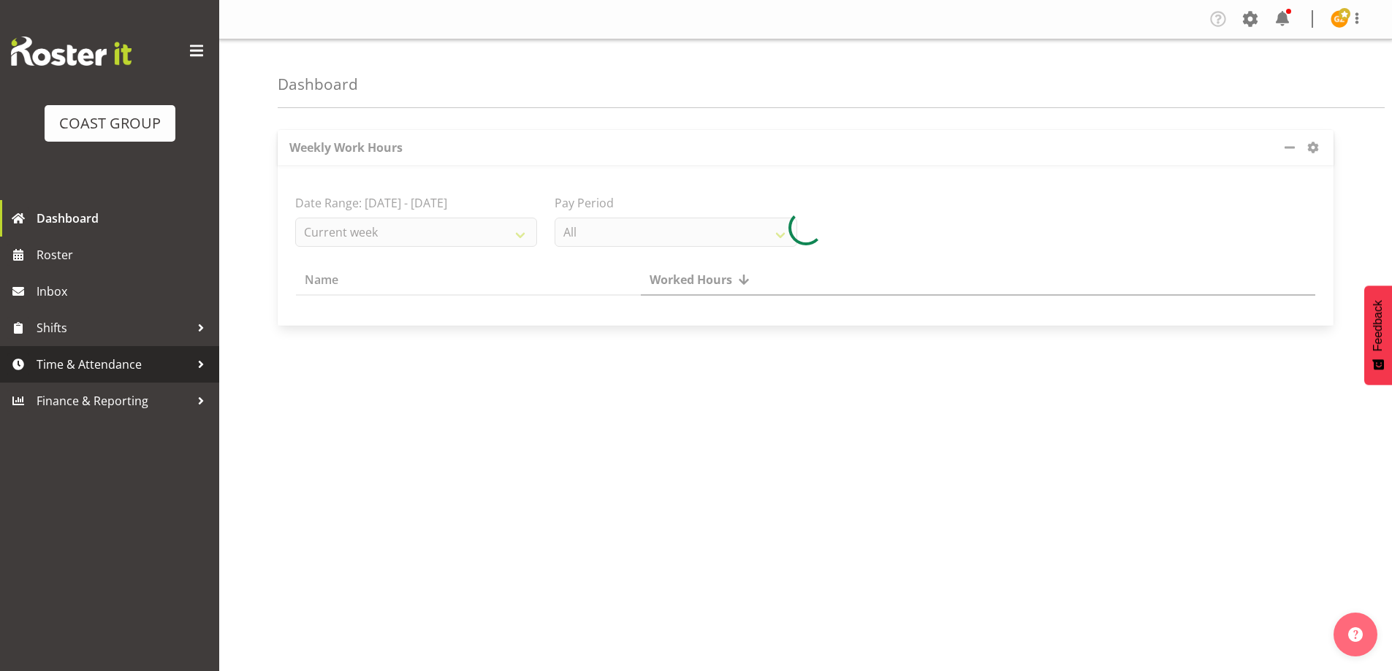
click at [102, 367] on span "Time & Attendance" at bounding box center [113, 365] width 153 height 22
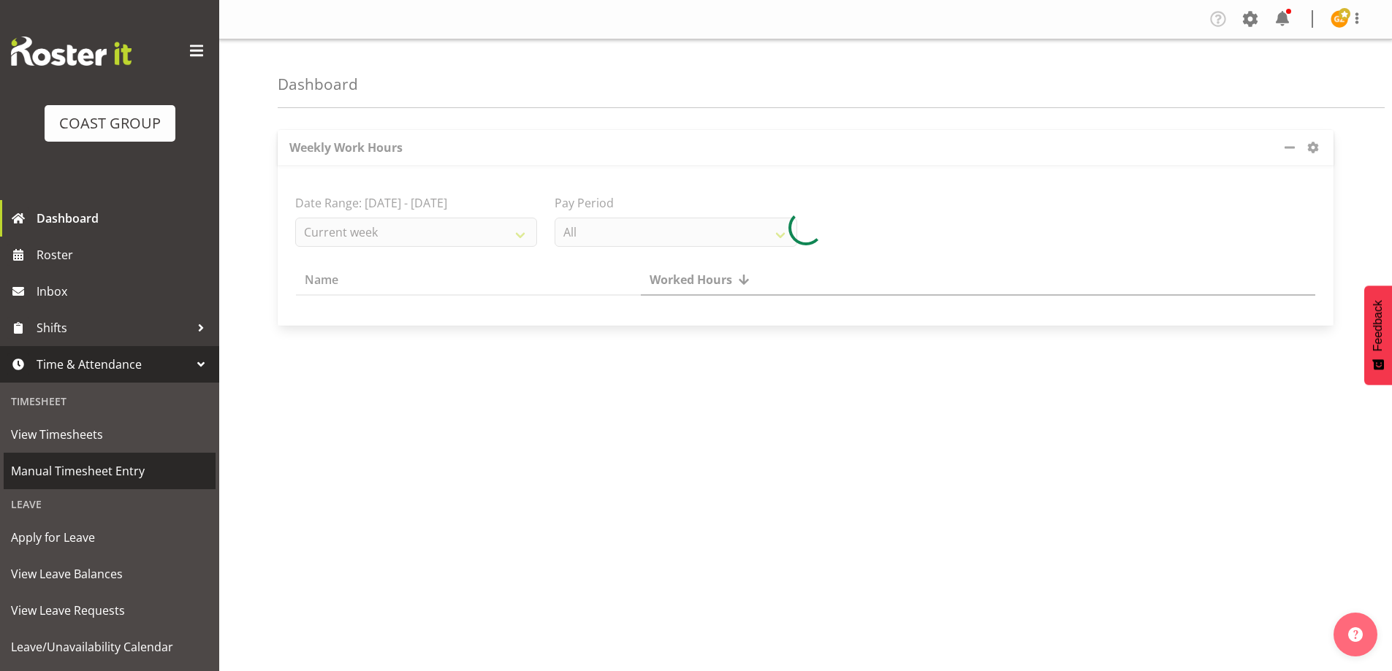
click at [123, 470] on span "Manual Timesheet Entry" at bounding box center [109, 471] width 197 height 22
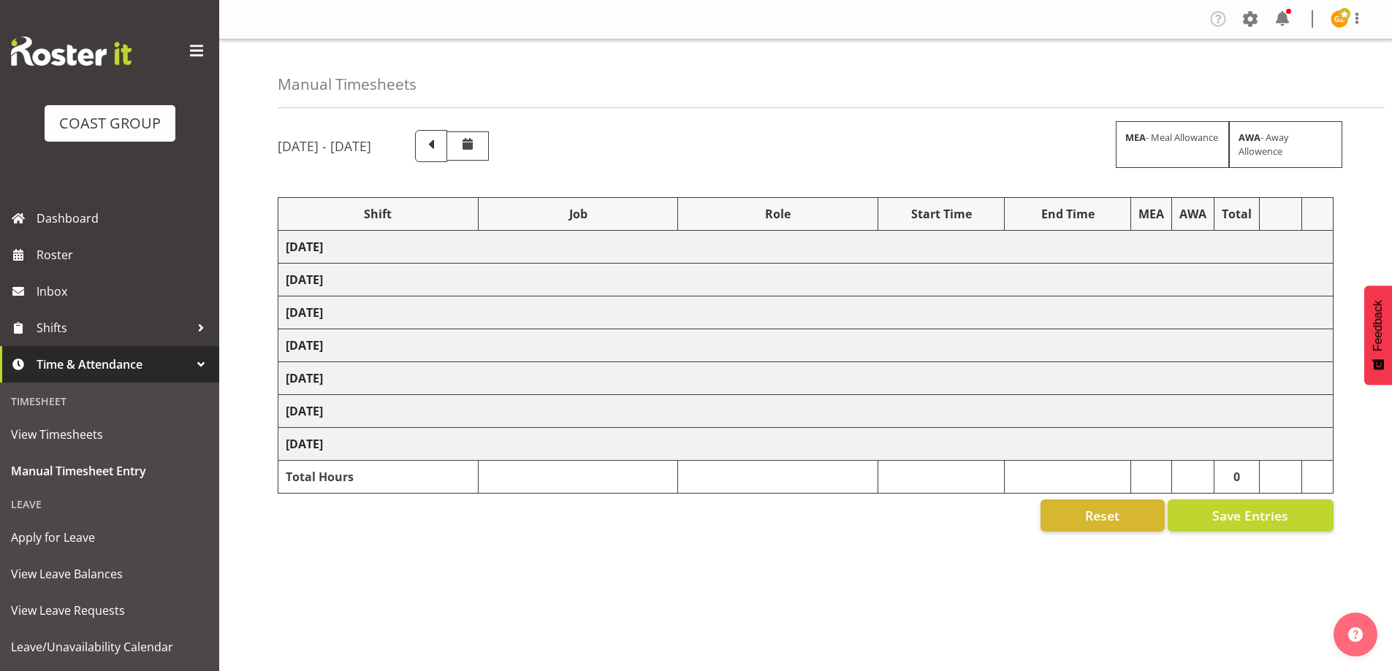
select select "47759"
select select "7032"
select select "47759"
select select "7032"
select select "8"
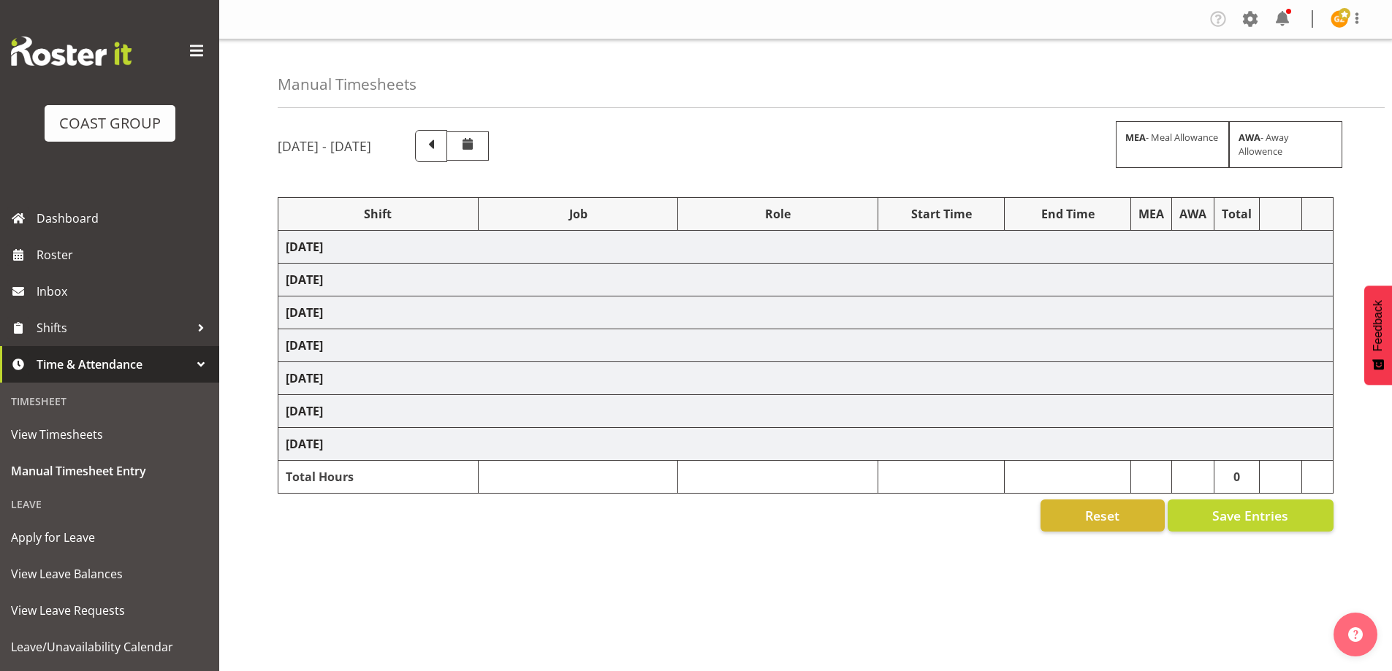
select select "47759"
select select "7032"
select select "47759"
select select "7032"
select select "47759"
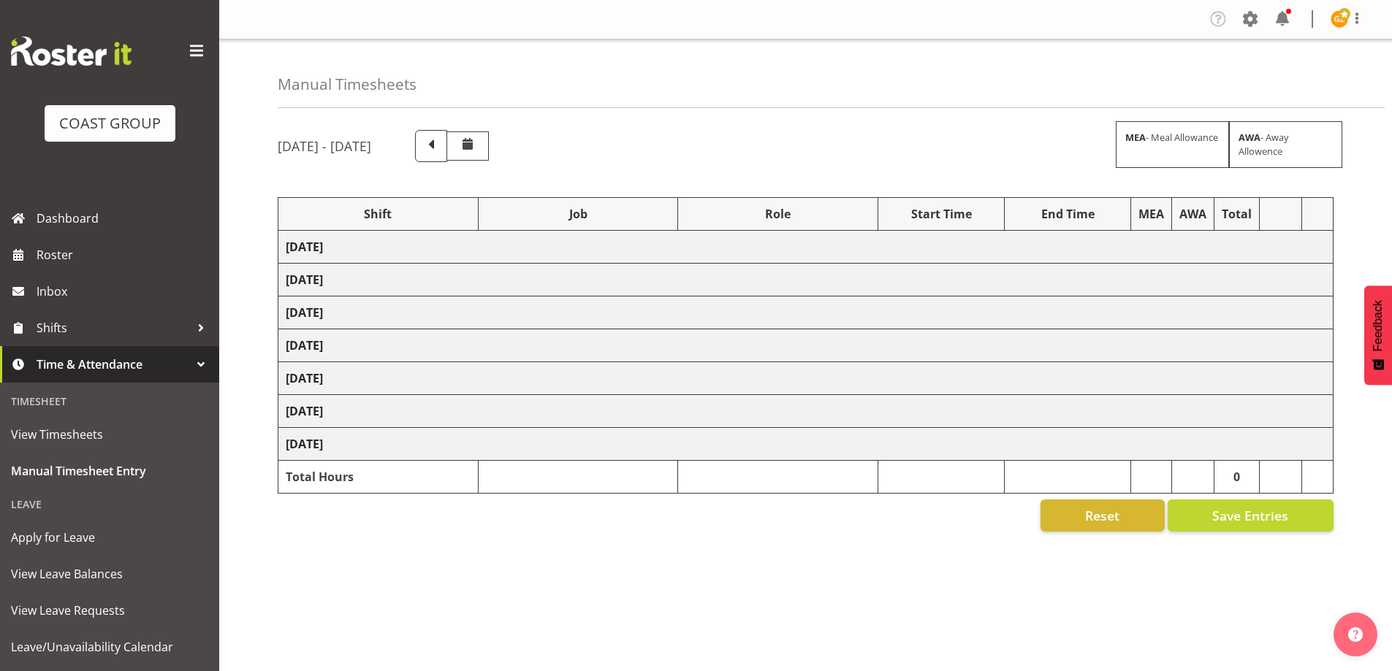
select select "7032"
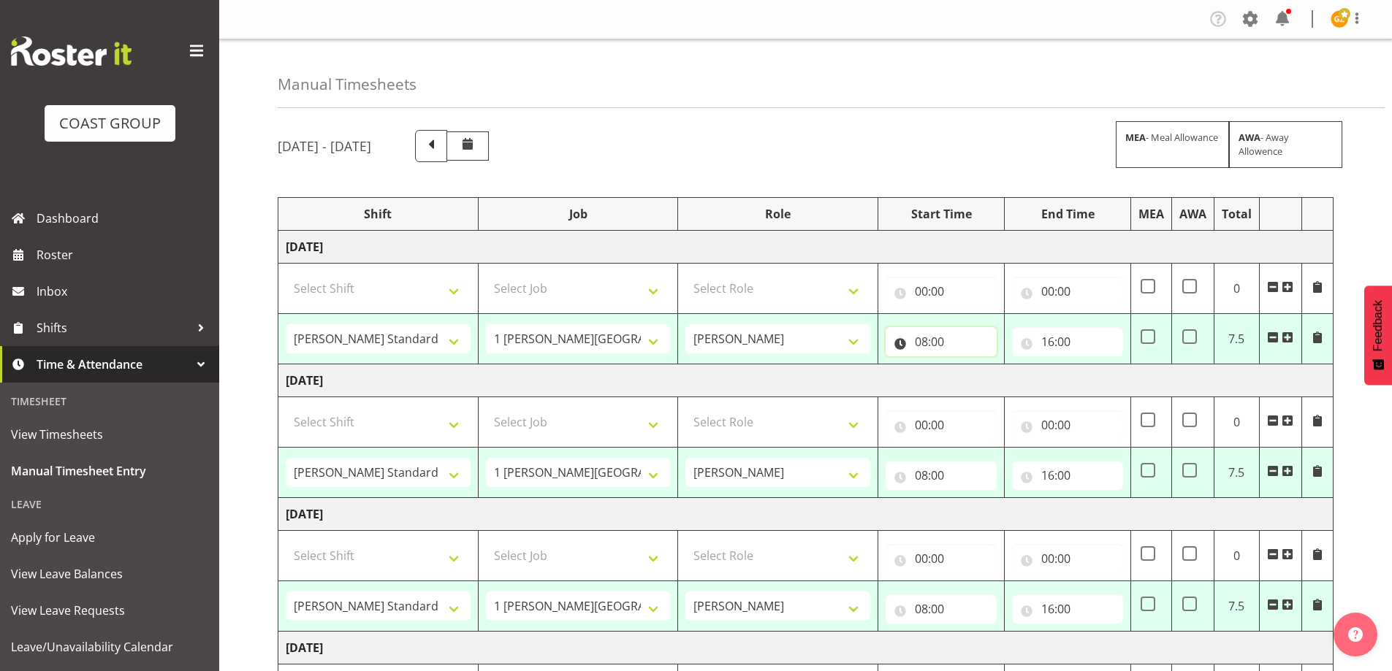
click at [965, 342] on input "08:00" at bounding box center [940, 341] width 111 height 29
click at [983, 384] on select "00 01 02 03 04 05 06 07 08 09 10 11 12 13 14 15 16 17 18 19 20 21 22 23" at bounding box center [985, 379] width 33 height 29
select select "7"
click at [969, 365] on select "00 01 02 03 04 05 06 07 08 09 10 11 12 13 14 15 16 17 18 19 20 21 22 23" at bounding box center [985, 379] width 33 height 29
type input "07:00"
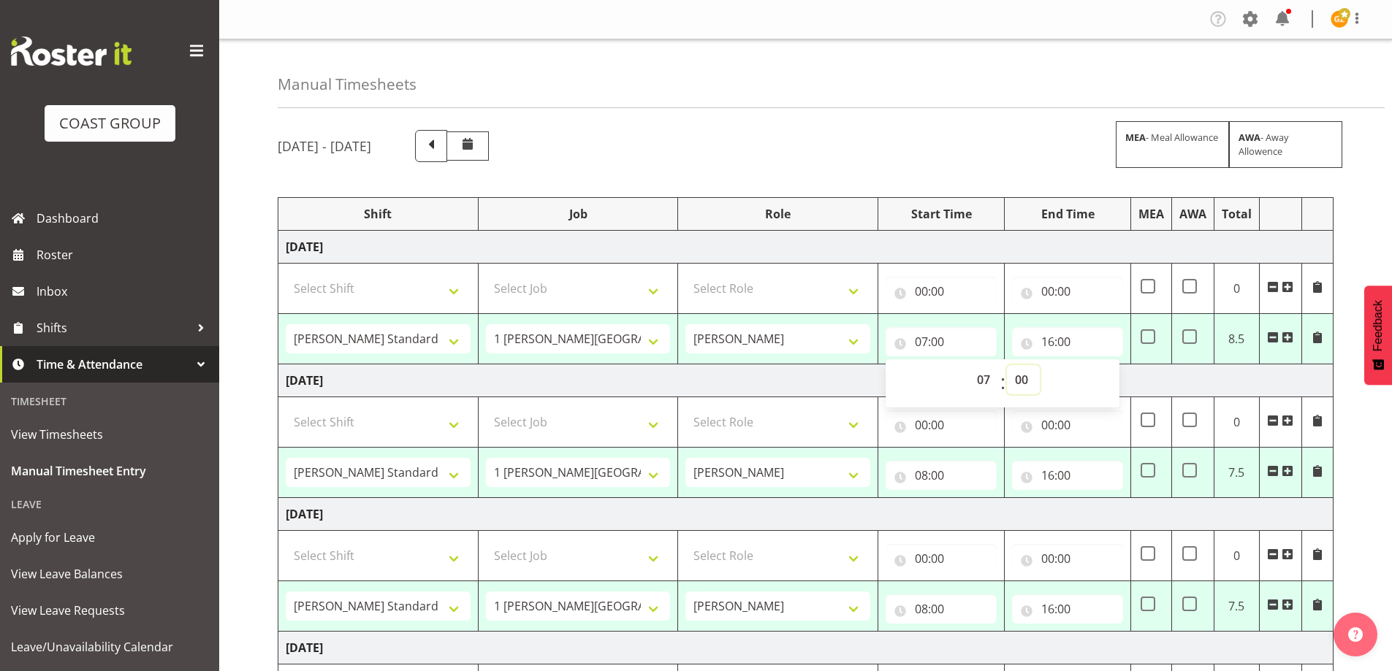
click at [1024, 380] on select "00 01 02 03 04 05 06 07 08 09 10 11 12 13 14 15 16 17 18 19 20 21 22 23 24 25 2…" at bounding box center [1023, 379] width 33 height 29
select select "30"
click at [1007, 365] on select "00 01 02 03 04 05 06 07 08 09 10 11 12 13 14 15 16 17 18 19 20 21 22 23 24 25 2…" at bounding box center [1023, 379] width 33 height 29
type input "07:30"
click at [958, 468] on input "08:00" at bounding box center [940, 475] width 111 height 29
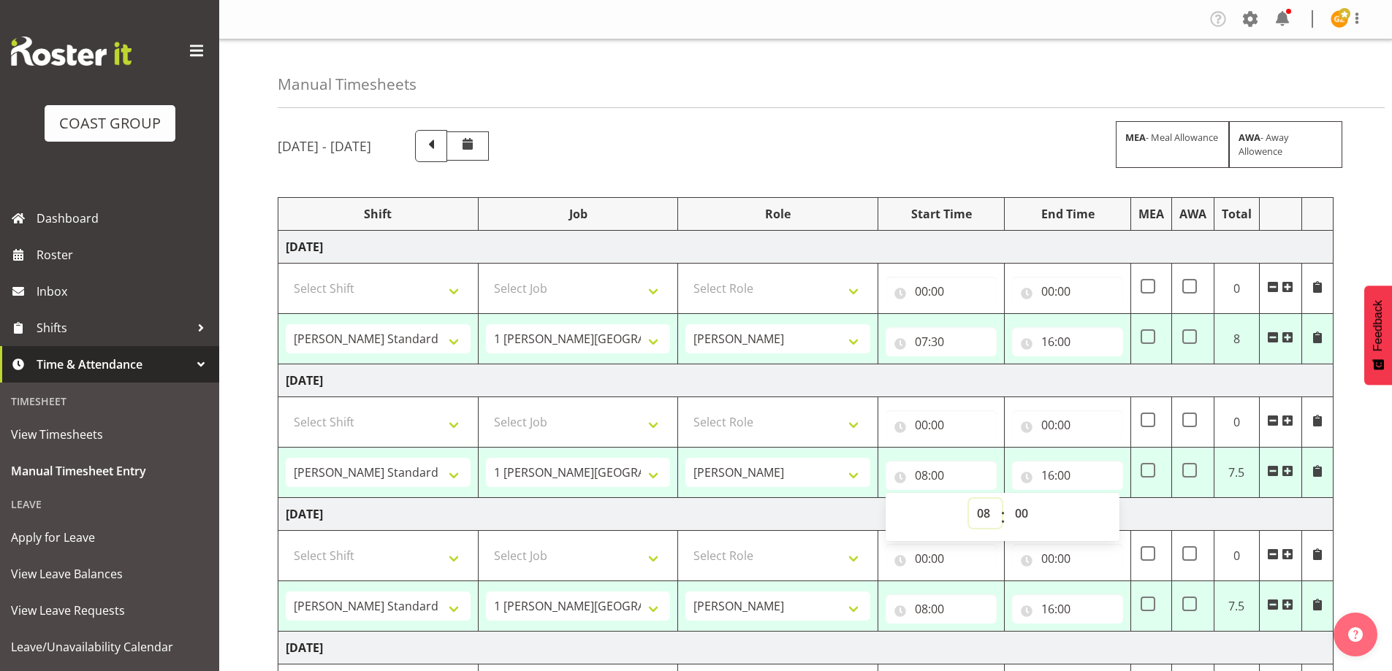
click at [977, 518] on select "00 01 02 03 04 05 06 07 08 09 10 11 12 13 14 15 16 17 18 19 20 21 22 23" at bounding box center [985, 513] width 33 height 29
select select "7"
click at [969, 499] on select "00 01 02 03 04 05 06 07 08 09 10 11 12 13 14 15 16 17 18 19 20 21 22 23" at bounding box center [985, 513] width 33 height 29
type input "07:00"
click at [1022, 506] on select "00 01 02 03 04 05 06 07 08 09 10 11 12 13 14 15 16 17 18 19 20 21 22 23 24 25 2…" at bounding box center [1023, 513] width 33 height 29
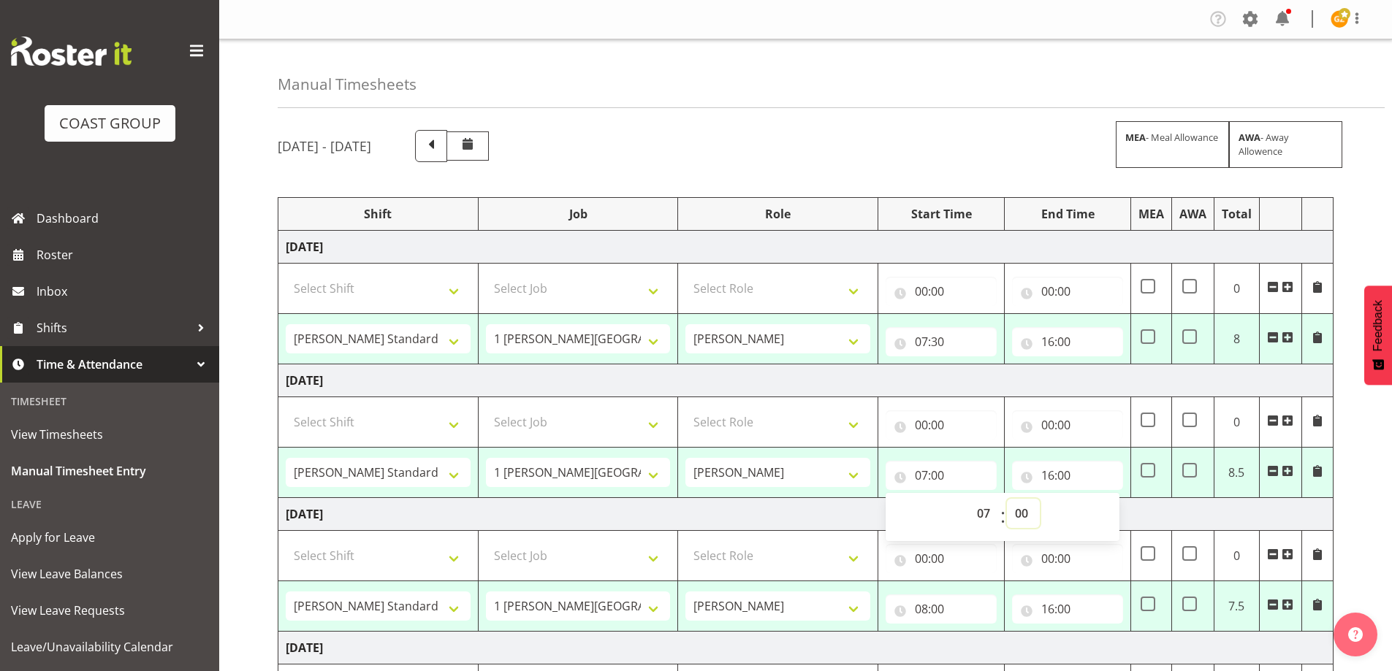
select select "30"
click at [1007, 499] on select "00 01 02 03 04 05 06 07 08 09 10 11 12 13 14 15 16 17 18 19 20 21 22 23 24 25 2…" at bounding box center [1023, 513] width 33 height 29
type input "07:30"
click at [962, 601] on input "08:00" at bounding box center [940, 609] width 111 height 29
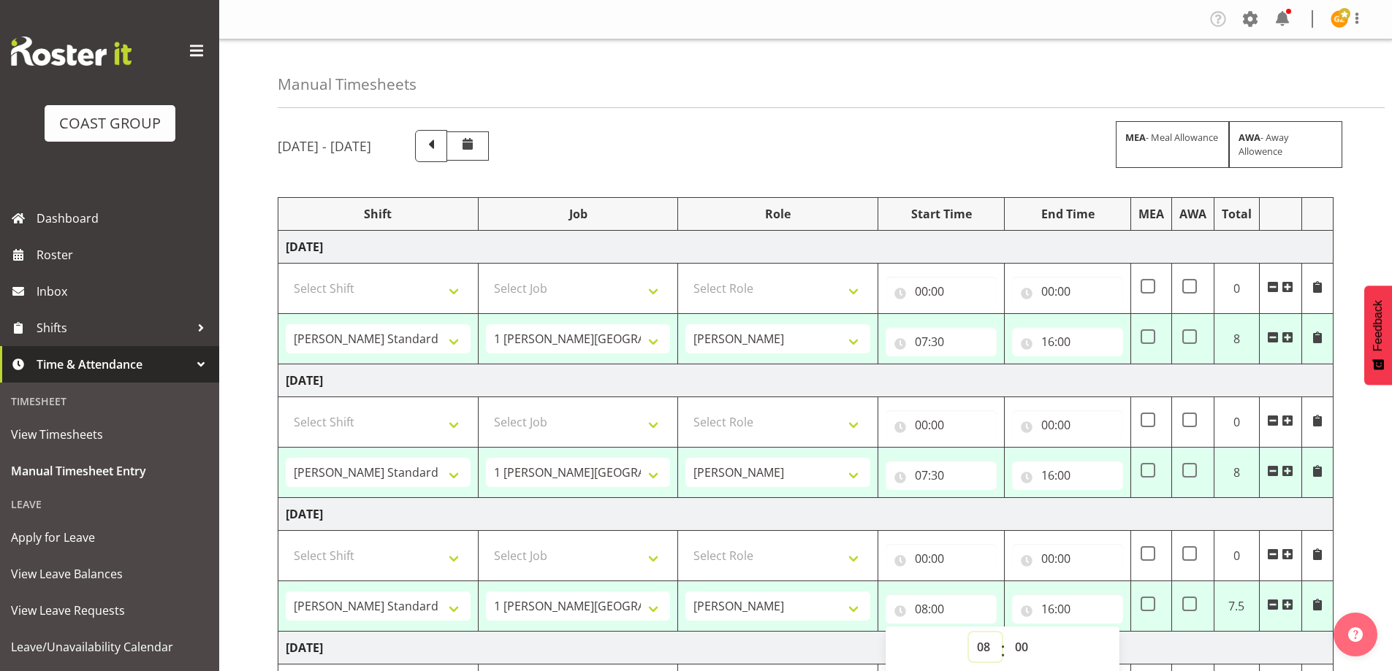
click at [977, 649] on select "00 01 02 03 04 05 06 07 08 09 10 11 12 13 14 15 16 17 18 19 20 21 22 23" at bounding box center [985, 647] width 33 height 29
select select "7"
click at [969, 633] on select "00 01 02 03 04 05 06 07 08 09 10 11 12 13 14 15 16 17 18 19 20 21 22 23" at bounding box center [985, 647] width 33 height 29
type input "07:00"
click at [1078, 604] on input "16:00" at bounding box center [1067, 609] width 111 height 29
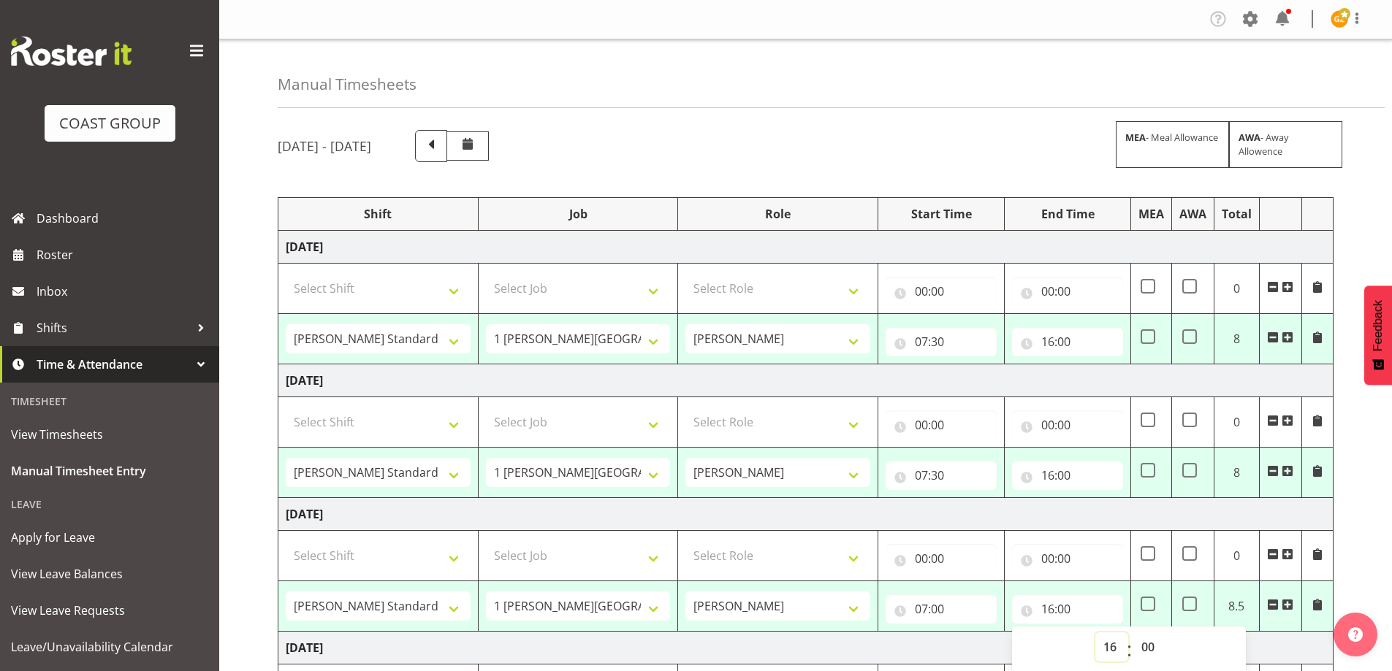
click at [1103, 645] on select "00 01 02 03 04 05 06 07 08 09 10 11 12 13 14 15 16 17 18 19 20 21 22 23" at bounding box center [1111, 647] width 33 height 29
select select "17"
click at [1095, 633] on select "00 01 02 03 04 05 06 07 08 09 10 11 12 13 14 15 16 17 18 19 20 21 22 23" at bounding box center [1111, 647] width 33 height 29
type input "17:00"
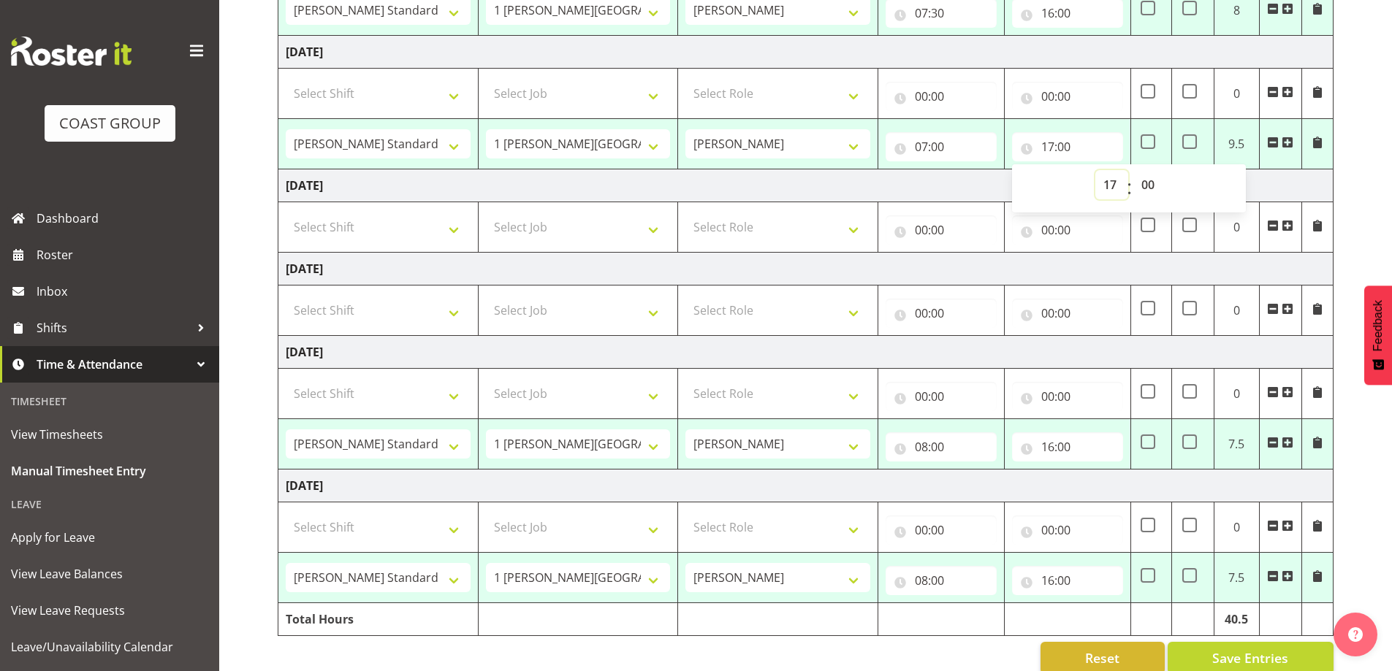
scroll to position [487, 0]
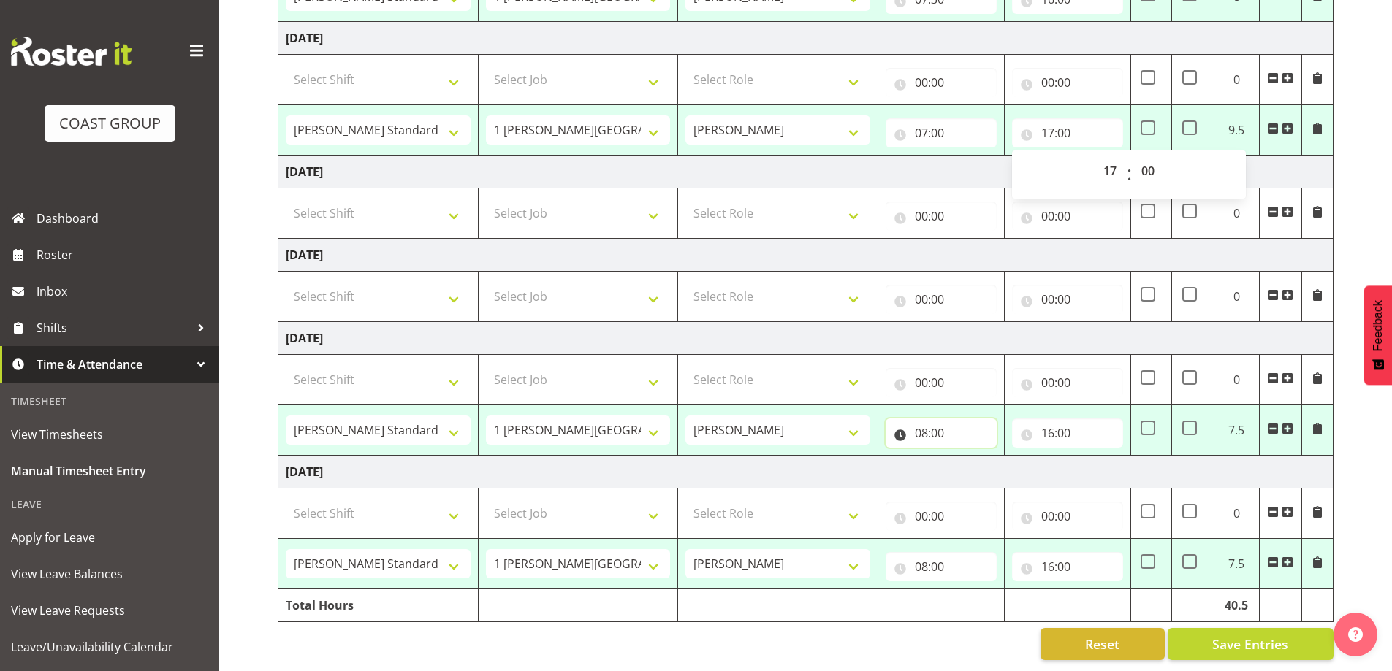
click at [941, 430] on input "08:00" at bounding box center [940, 433] width 111 height 29
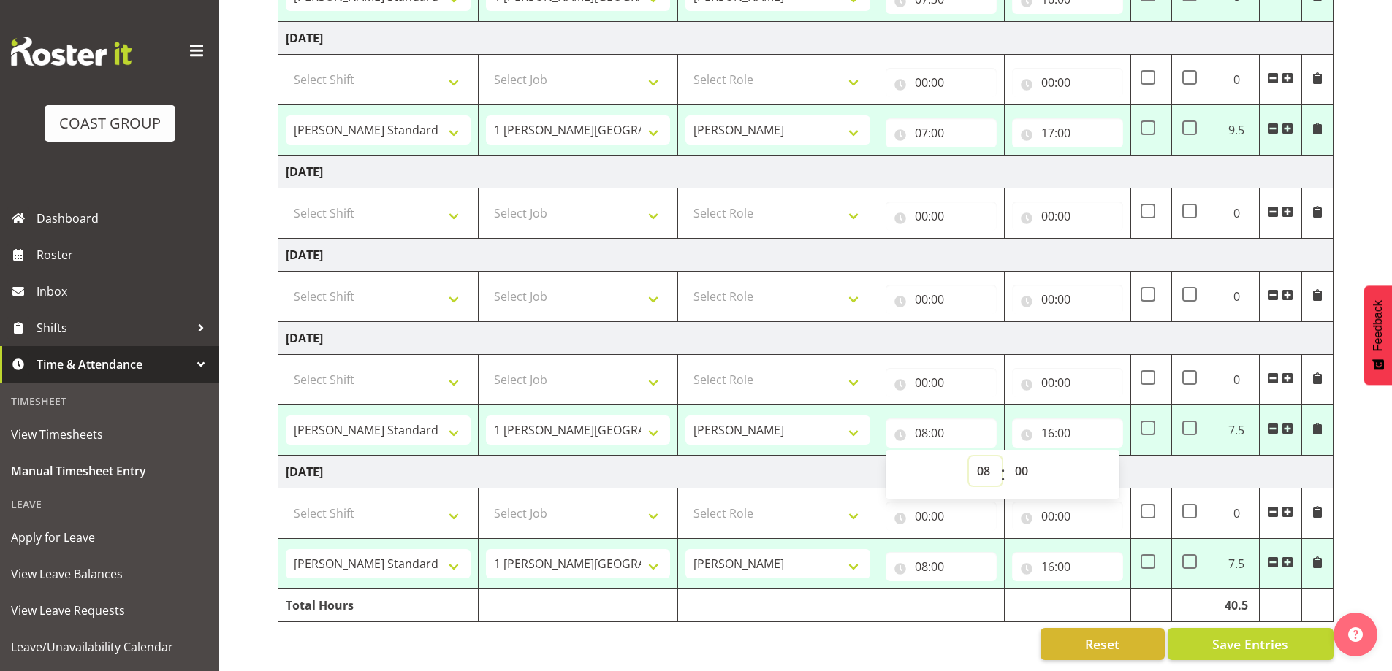
click at [979, 458] on select "00 01 02 03 04 05 06 07 08 09 10 11 12 13 14 15 16 17 18 19 20 21 22 23" at bounding box center [985, 471] width 33 height 29
select select "7"
click at [969, 457] on select "00 01 02 03 04 05 06 07 08 09 10 11 12 13 14 15 16 17 18 19 20 21 22 23" at bounding box center [985, 471] width 33 height 29
type input "07:00"
click at [1026, 460] on select "00 01 02 03 04 05 06 07 08 09 10 11 12 13 14 15 16 17 18 19 20 21 22 23 24 25 2…" at bounding box center [1023, 471] width 33 height 29
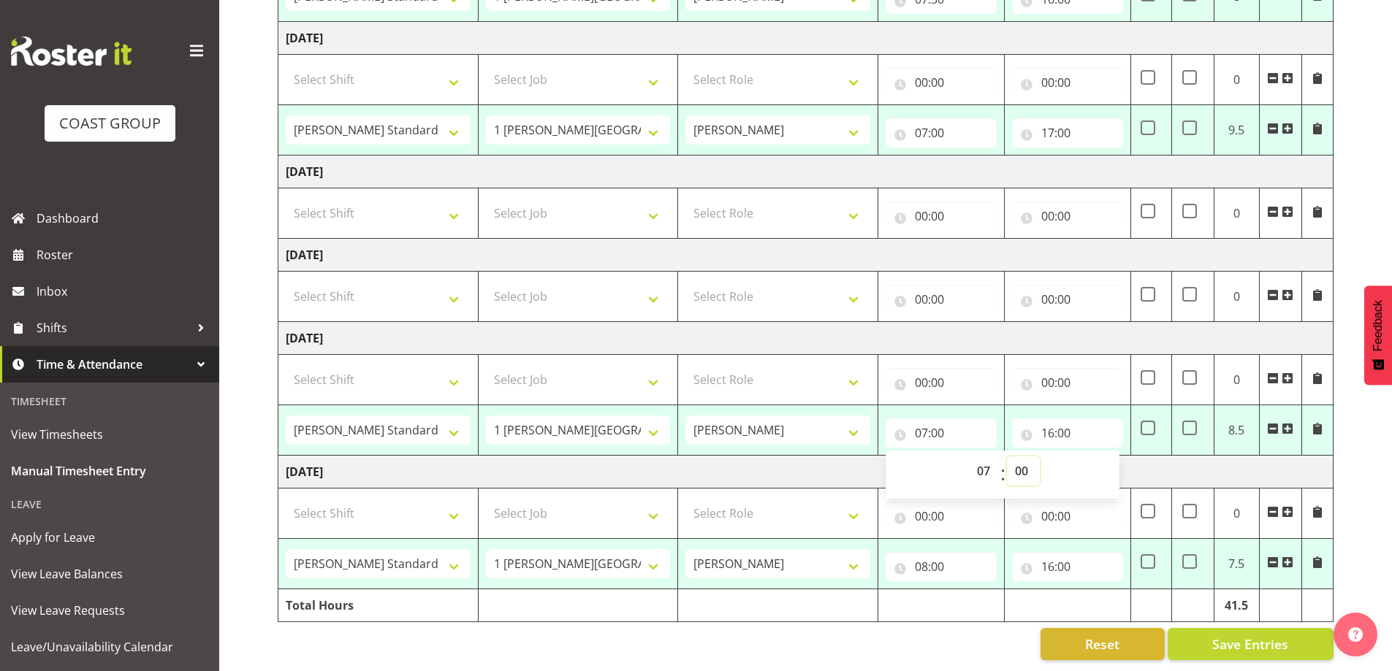
drag, startPoint x: 1023, startPoint y: 457, endPoint x: 1021, endPoint y: 447, distance: 9.7
click at [1023, 457] on select "00 01 02 03 04 05 06 07 08 09 10 11 12 13 14 15 16 17 18 19 20 21 22 23 24 25 2…" at bounding box center [1023, 471] width 33 height 29
select select "30"
click at [1007, 457] on select "00 01 02 03 04 05 06 07 08 09 10 11 12 13 14 15 16 17 18 19 20 21 22 23 24 25 2…" at bounding box center [1023, 471] width 33 height 29
type input "07:30"
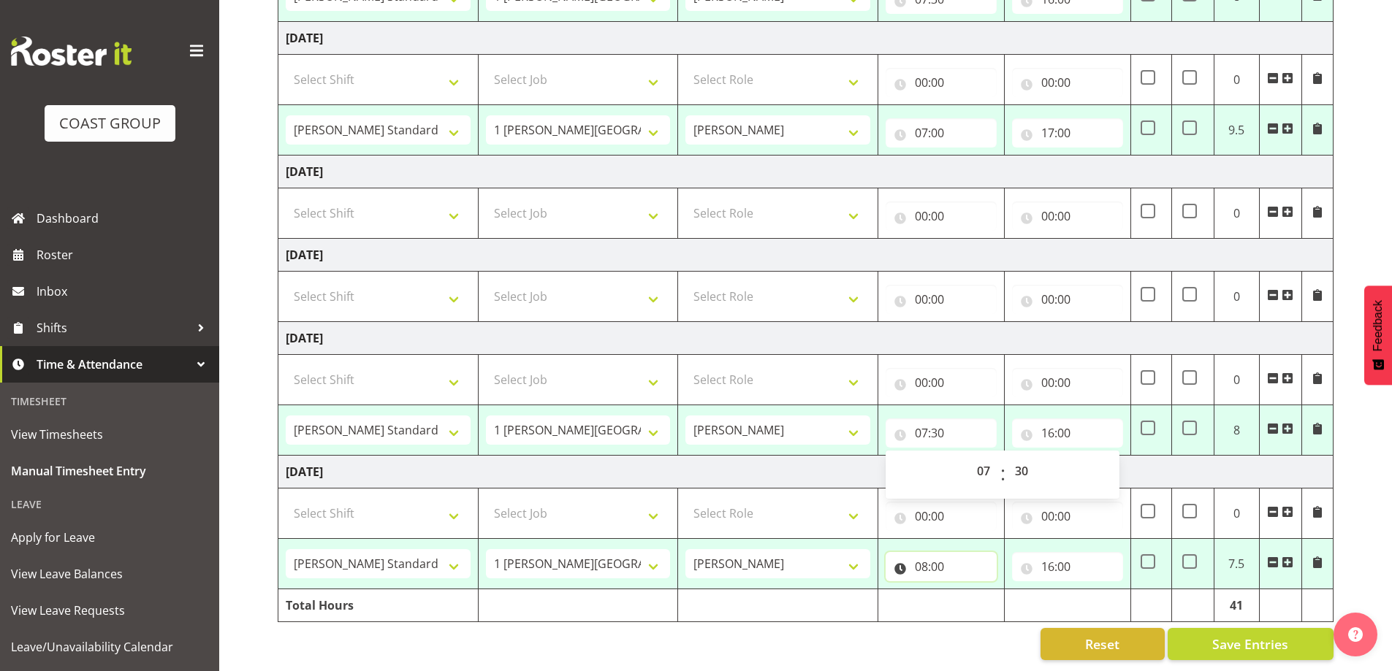
click at [972, 562] on input "08:00" at bounding box center [940, 566] width 111 height 29
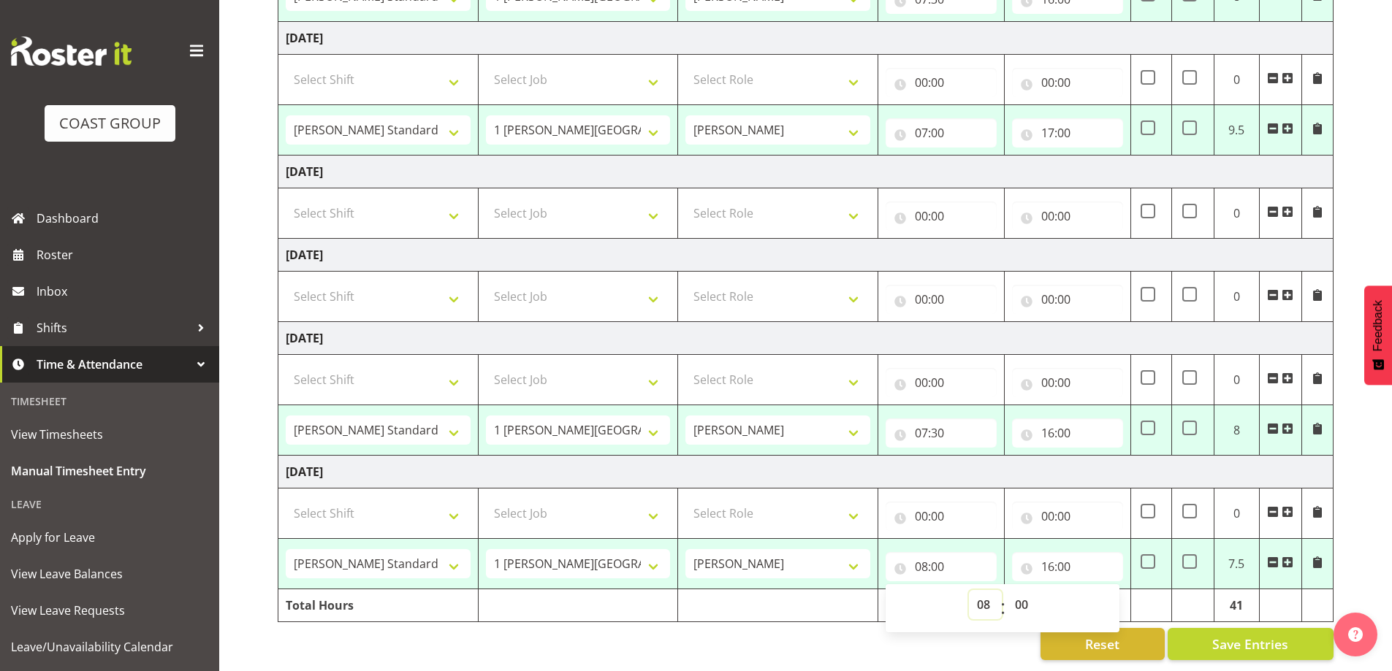
click at [985, 593] on select "00 01 02 03 04 05 06 07 08 09 10 11 12 13 14 15 16 17 18 19 20 21 22 23" at bounding box center [985, 604] width 33 height 29
select select "7"
click at [969, 590] on select "00 01 02 03 04 05 06 07 08 09 10 11 12 13 14 15 16 17 18 19 20 21 22 23" at bounding box center [985, 604] width 33 height 29
type input "07:00"
drag, startPoint x: 1019, startPoint y: 590, endPoint x: 1019, endPoint y: 581, distance: 8.8
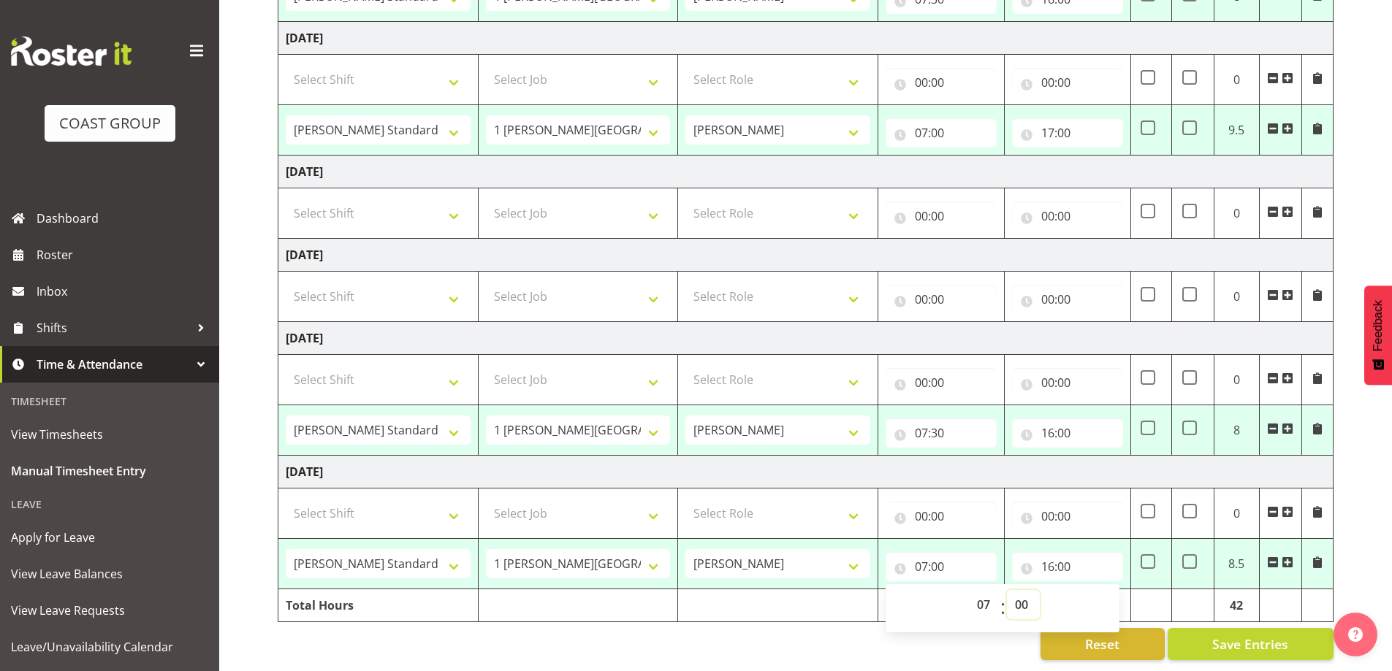
click at [1019, 590] on select "00 01 02 03 04 05 06 07 08 09 10 11 12 13 14 15 16 17 18 19 20 21 22 23 24 25 2…" at bounding box center [1023, 604] width 33 height 29
select select "30"
click at [1007, 590] on select "00 01 02 03 04 05 06 07 08 09 10 11 12 13 14 15 16 17 18 19 20 21 22 23 24 25 2…" at bounding box center [1023, 604] width 33 height 29
type input "07:30"
click at [961, 643] on div "Reset Save Entries" at bounding box center [806, 644] width 1056 height 32
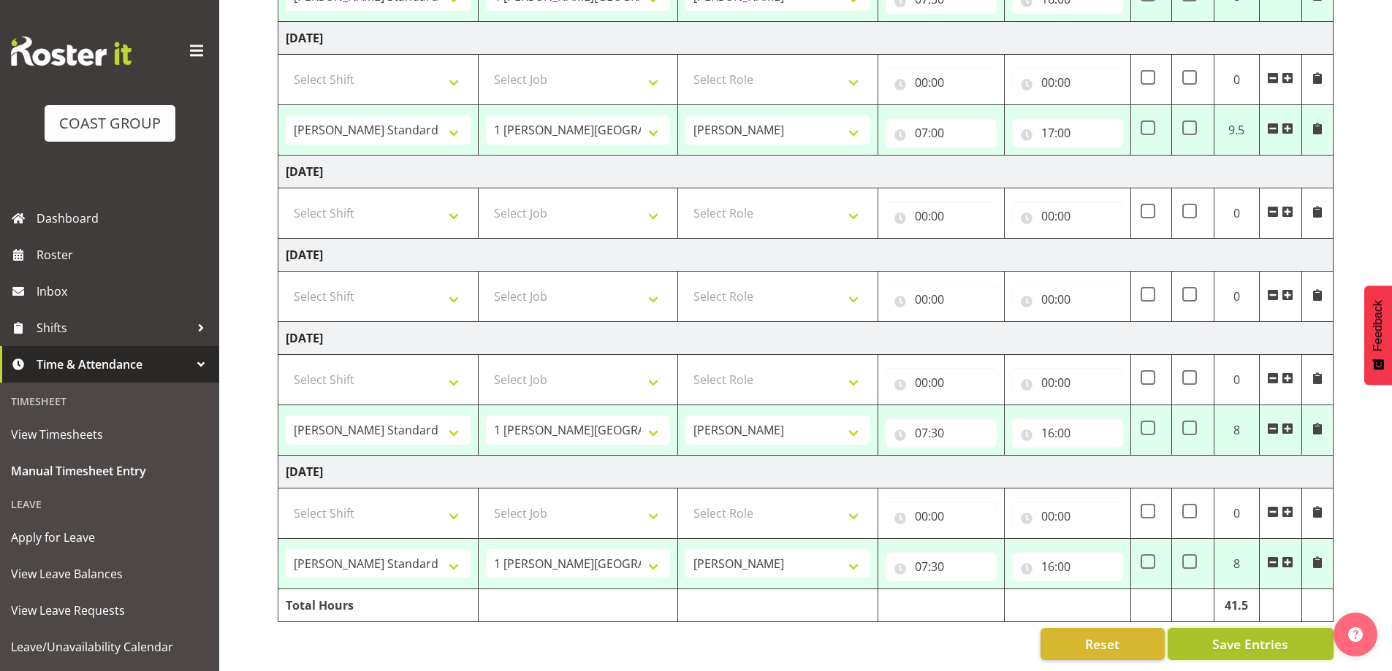
click at [1235, 635] on span "Save Entries" at bounding box center [1250, 644] width 76 height 19
select select "47759"
select select "7032"
type input "07:30"
type input "16:00"
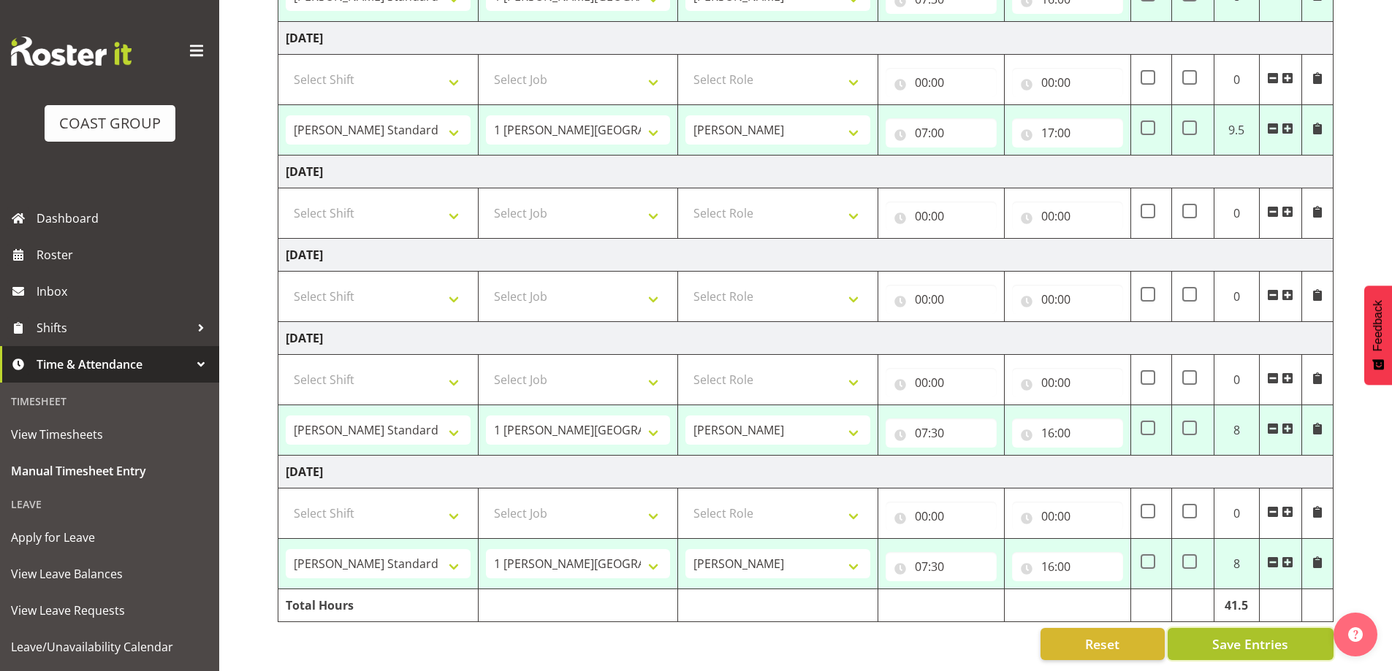
select select "47759"
select select "7032"
type input "07:30"
type input "16:00"
select select "47759"
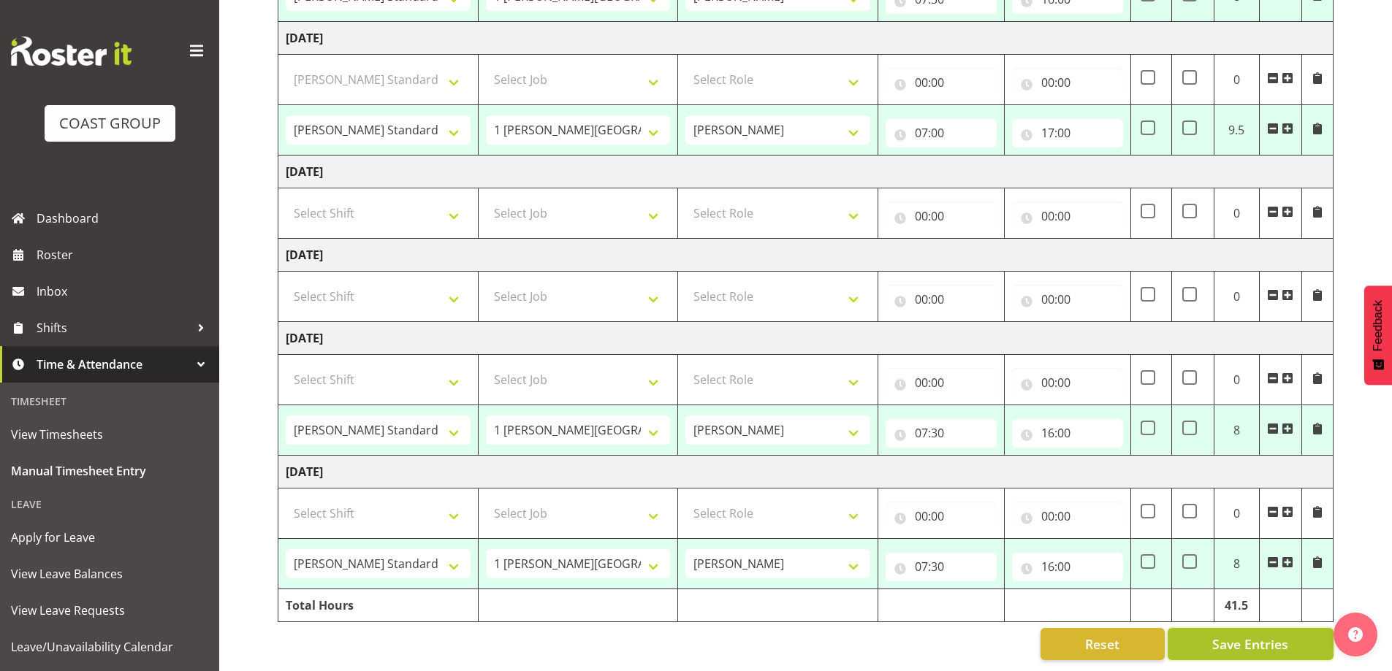
select select "7032"
type input "07:00"
type input "17:00"
select select "47759"
select select "7032"
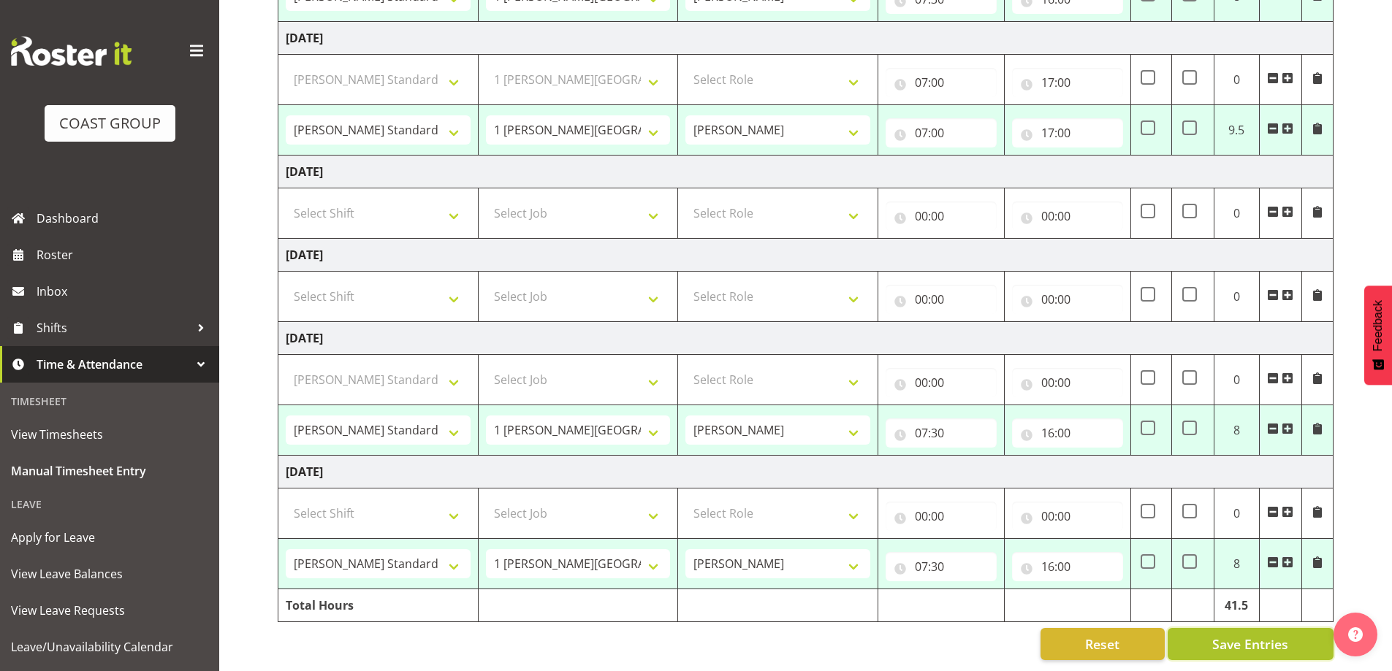
type input "07:30"
type input "16:00"
select select "47759"
select select "7032"
type input "07:30"
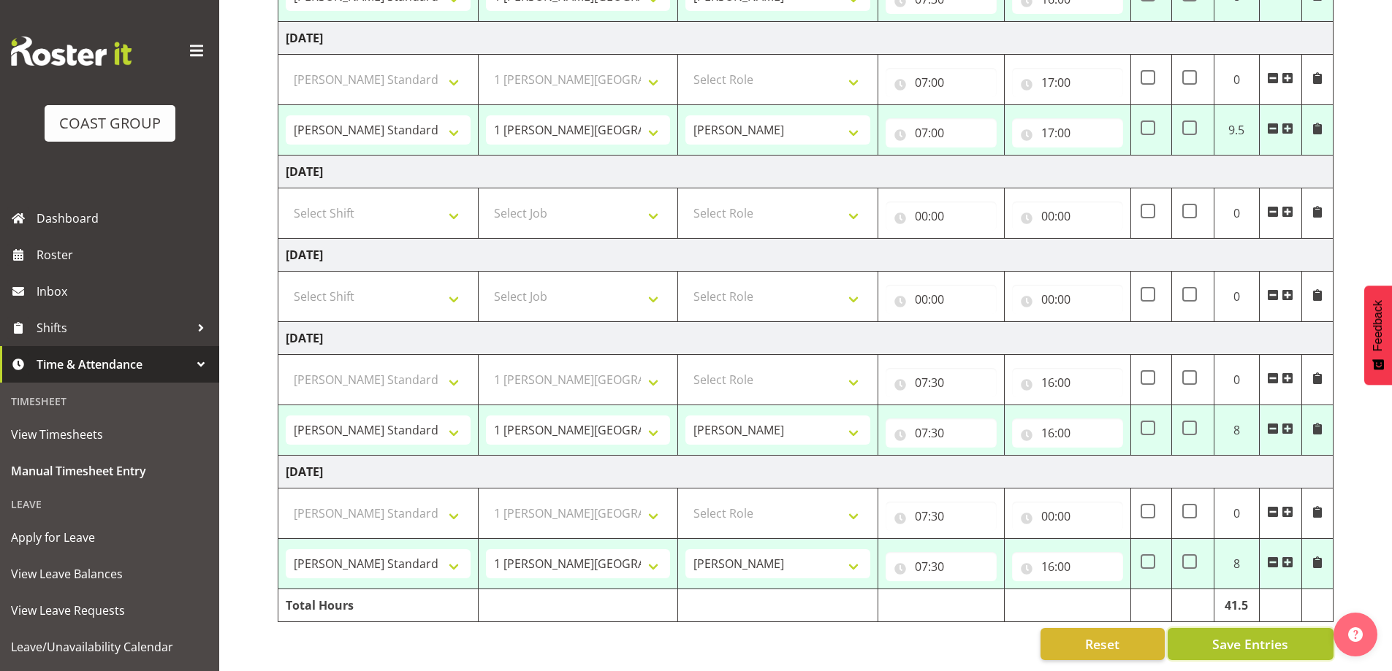
type input "16:00"
select select "47759"
select select "7032"
select select "47759"
select select "7032"
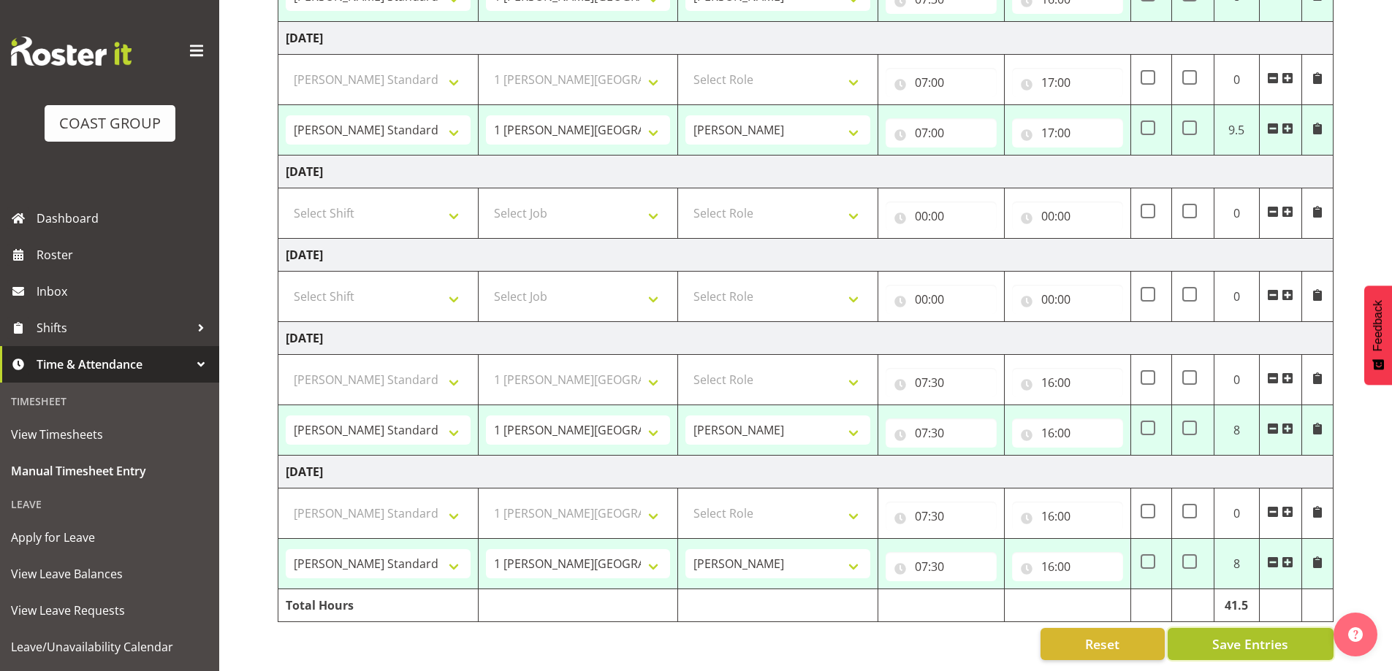
select select "47759"
select select "7032"
select select "47759"
select select "7032"
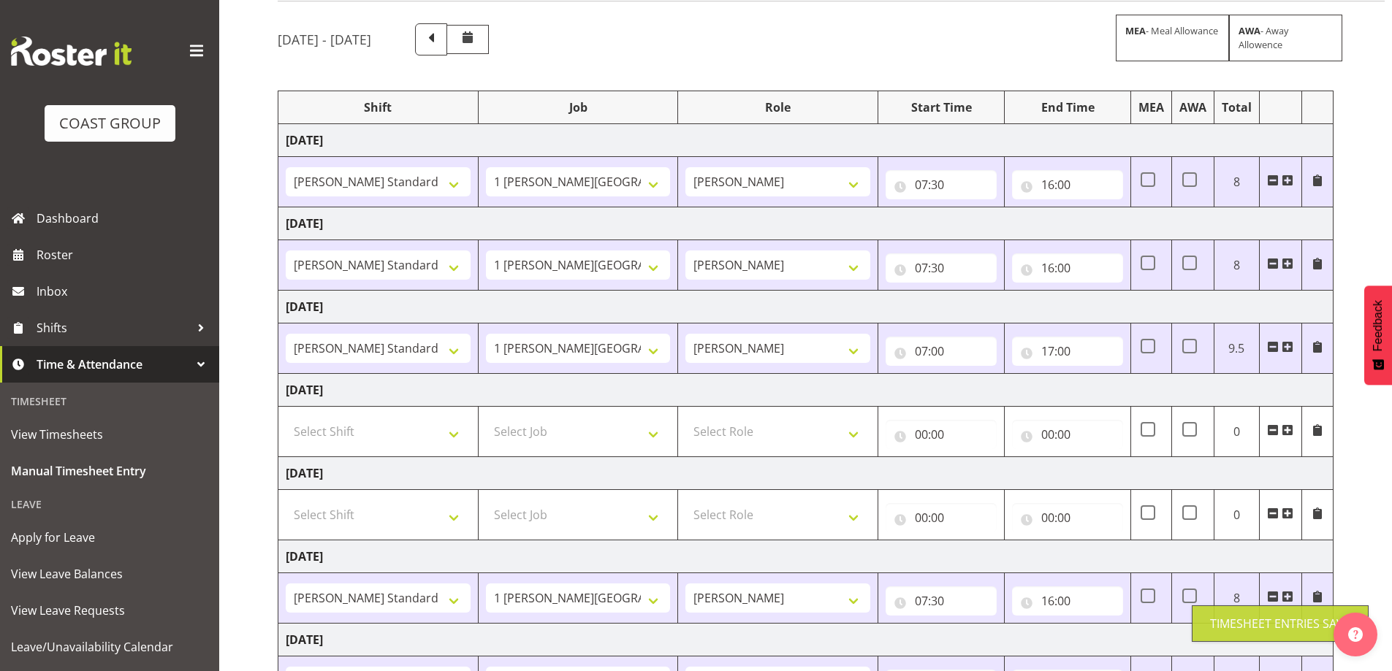
scroll to position [0, 0]
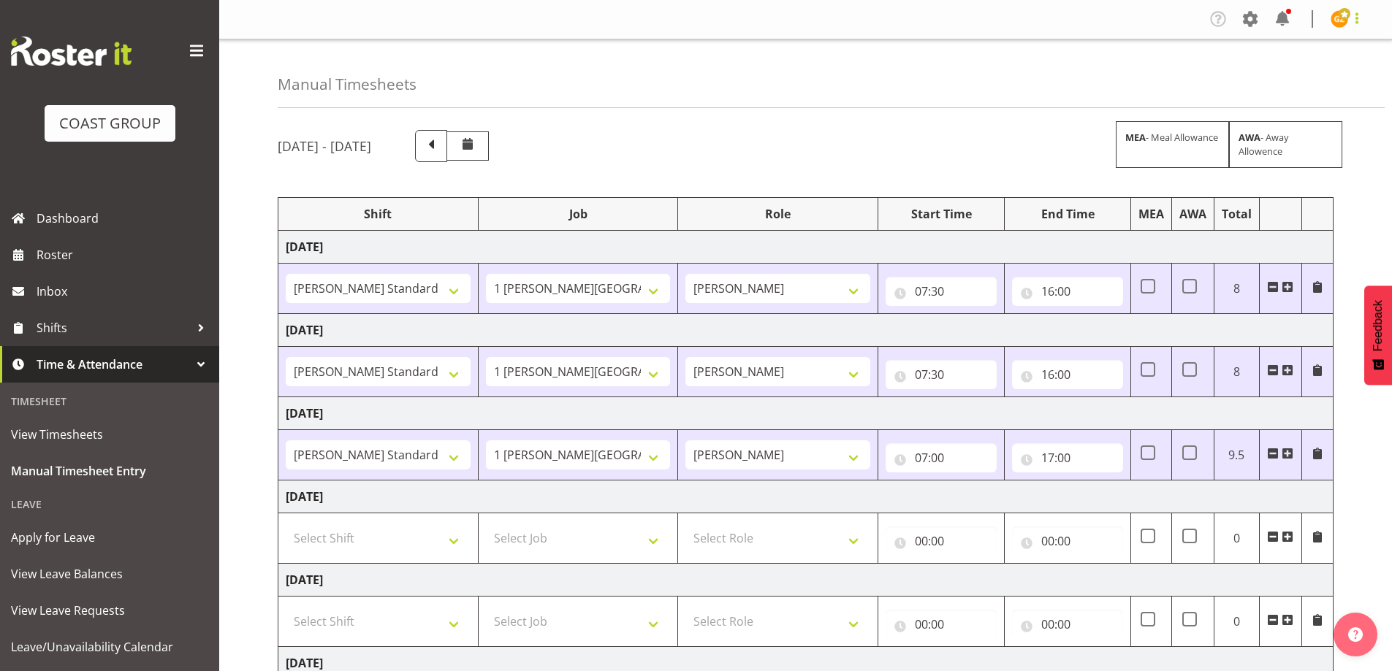
click at [1357, 10] on span at bounding box center [1357, 18] width 18 height 18
click at [1330, 77] on link "Log Out" at bounding box center [1295, 77] width 140 height 26
